Goal: Task Accomplishment & Management: Complete application form

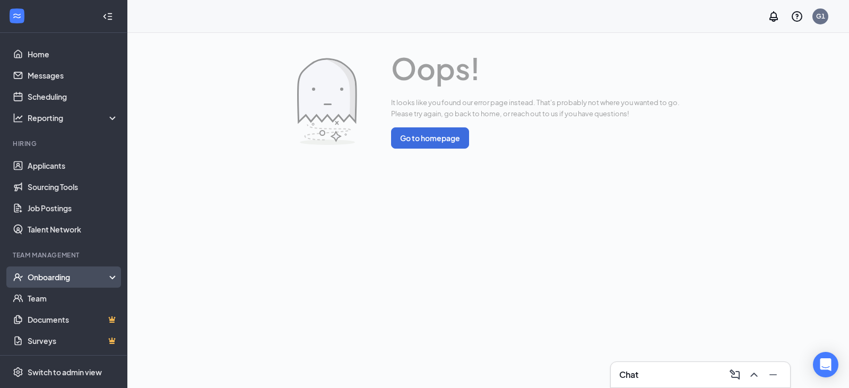
click at [51, 274] on div "Onboarding" at bounding box center [69, 277] width 82 height 11
click at [61, 300] on link "Overview" at bounding box center [73, 298] width 91 height 21
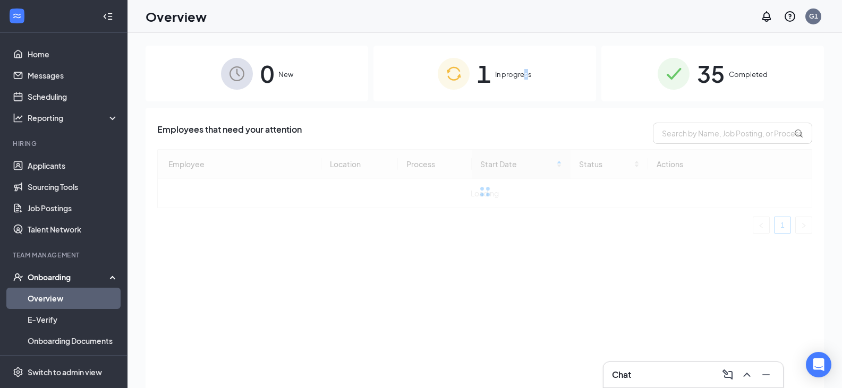
click at [526, 87] on div "1 In progress" at bounding box center [484, 74] width 222 height 56
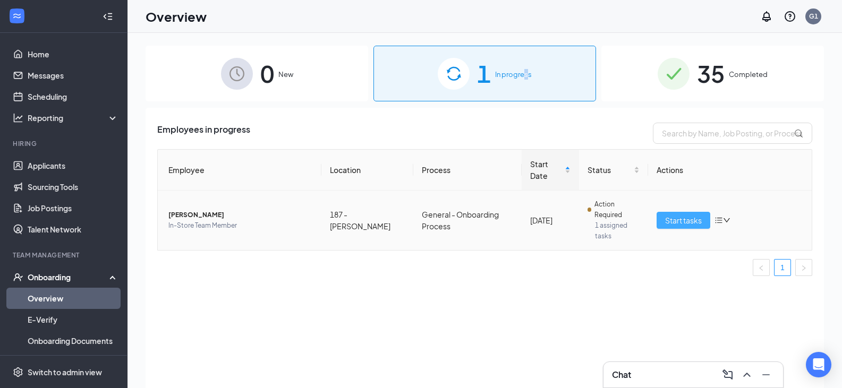
click at [704, 215] on button "Start tasks" at bounding box center [683, 220] width 54 height 17
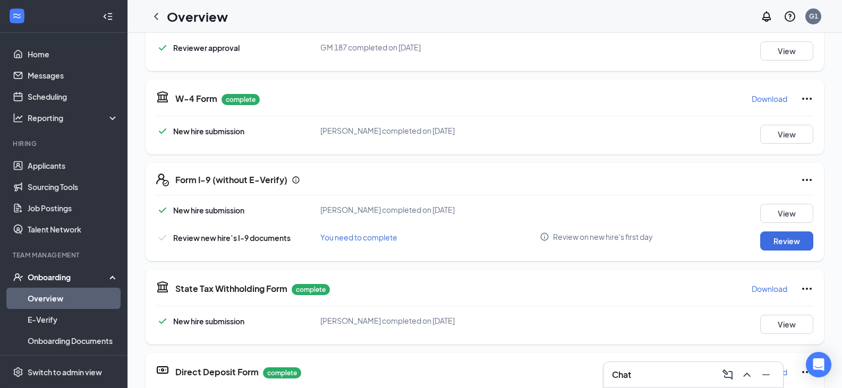
scroll to position [319, 0]
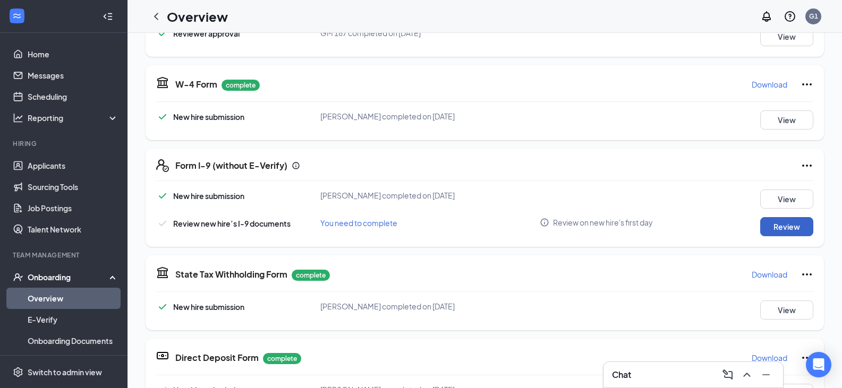
click at [765, 229] on button "Review" at bounding box center [786, 226] width 53 height 19
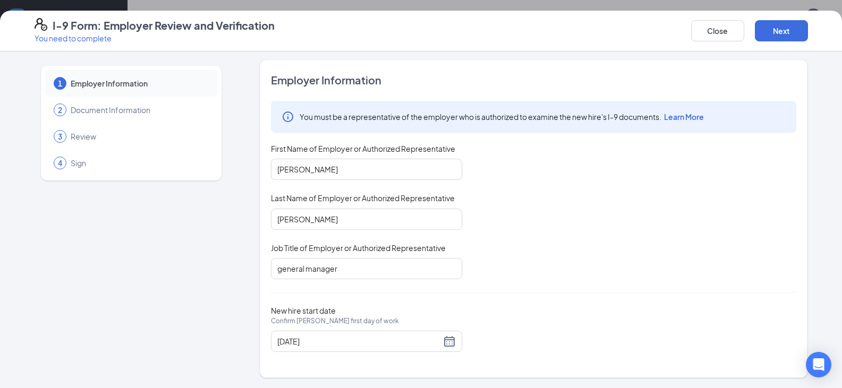
scroll to position [3, 0]
click at [784, 38] on button "Next" at bounding box center [780, 30] width 53 height 21
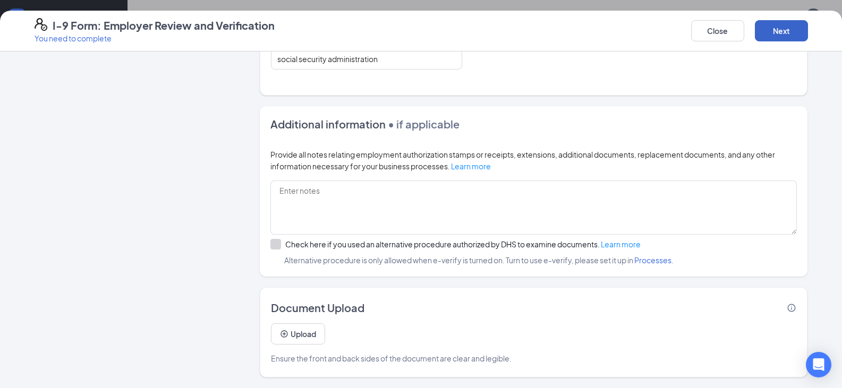
scroll to position [106, 0]
click at [797, 33] on button "Next" at bounding box center [780, 30] width 53 height 21
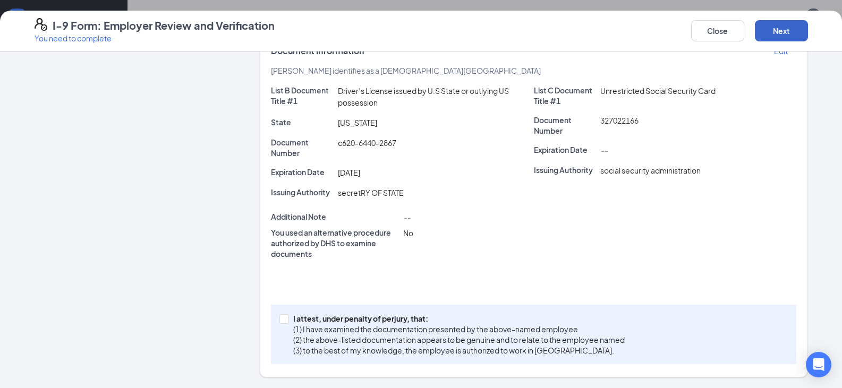
scroll to position [212, 0]
click at [279, 319] on input "I attest, under penalty of [PERSON_NAME], that: (1) I have examined the documen…" at bounding box center [282, 317] width 7 height 7
checkbox input "true"
click at [779, 29] on button "Next" at bounding box center [780, 30] width 53 height 21
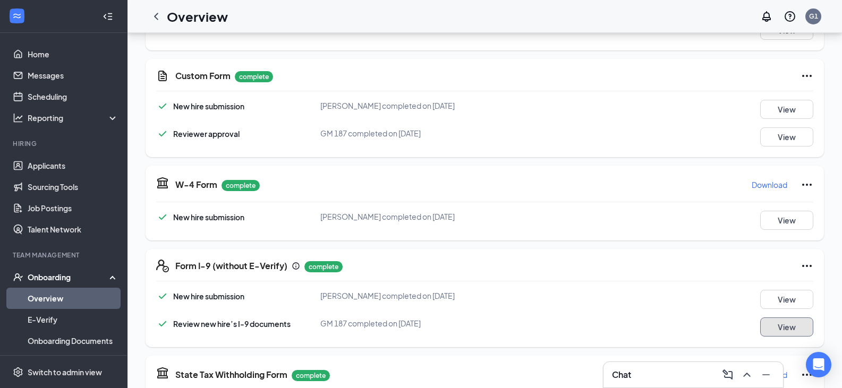
scroll to position [0, 0]
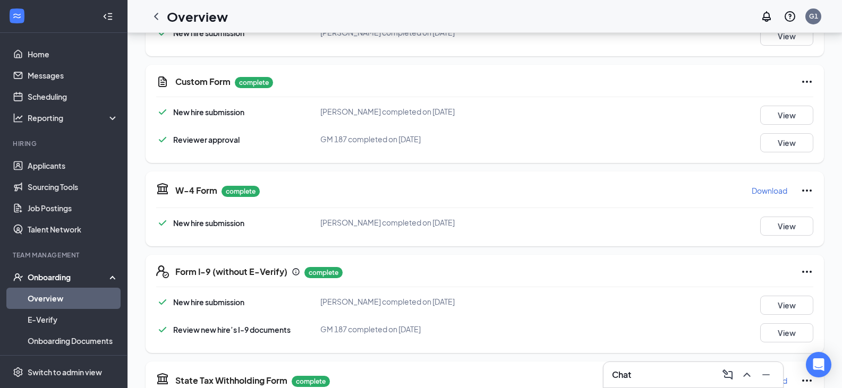
click at [155, 18] on icon "ChevronLeft" at bounding box center [156, 16] width 13 height 13
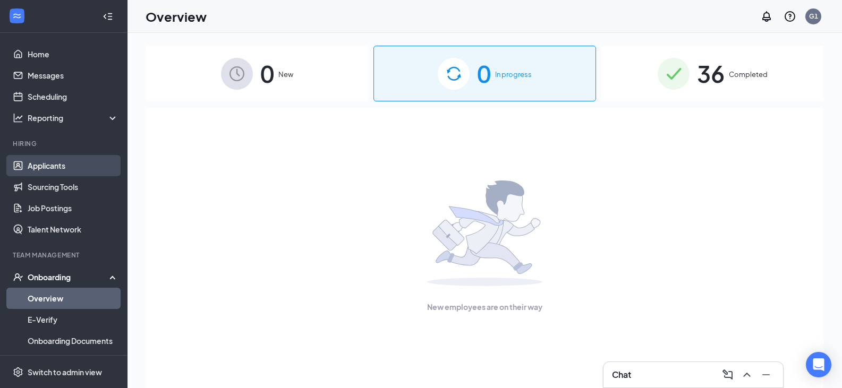
click at [71, 165] on link "Applicants" at bounding box center [73, 165] width 91 height 21
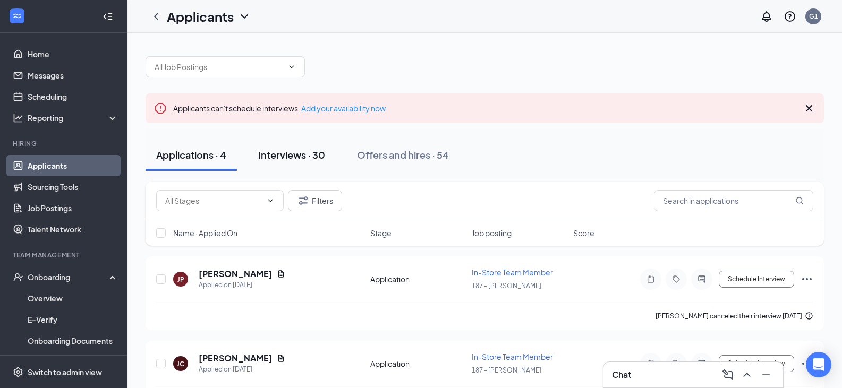
click at [296, 159] on div "Interviews · 30" at bounding box center [291, 154] width 67 height 13
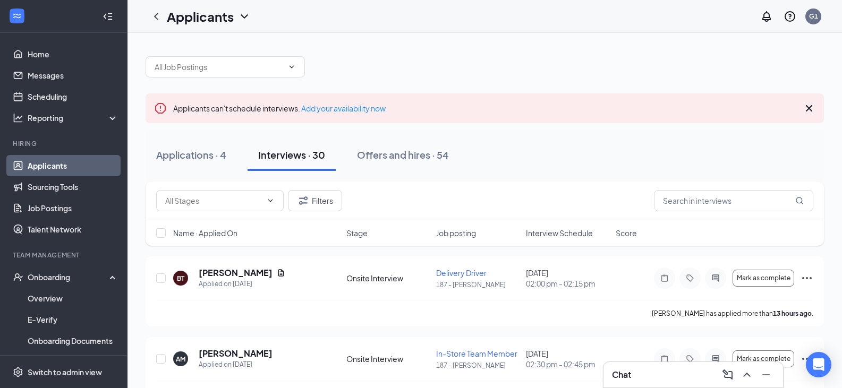
click at [825, 21] on div "Applicants G1" at bounding box center [484, 16] width 714 height 33
